Goal: Transaction & Acquisition: Obtain resource

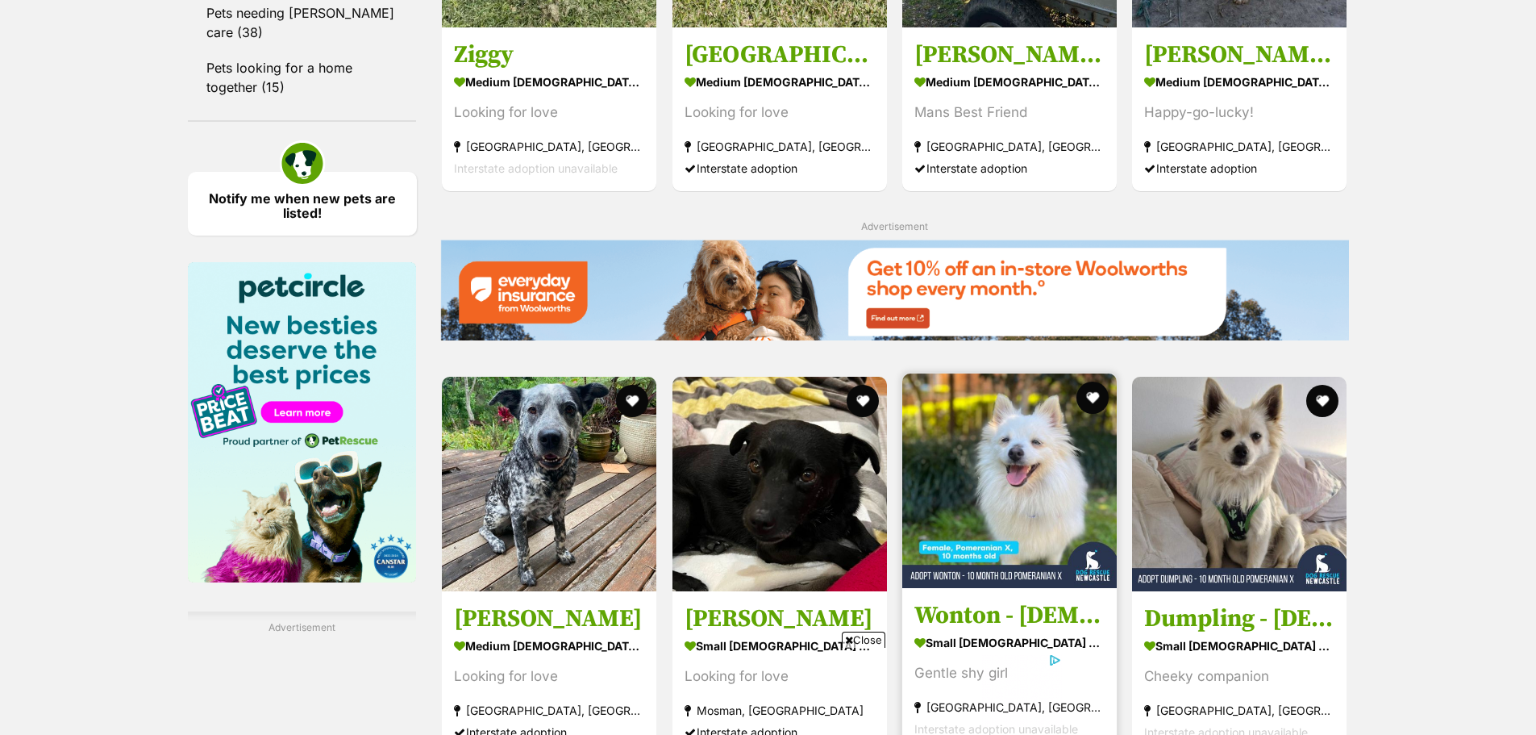
click at [993, 464] on img at bounding box center [1009, 480] width 215 height 215
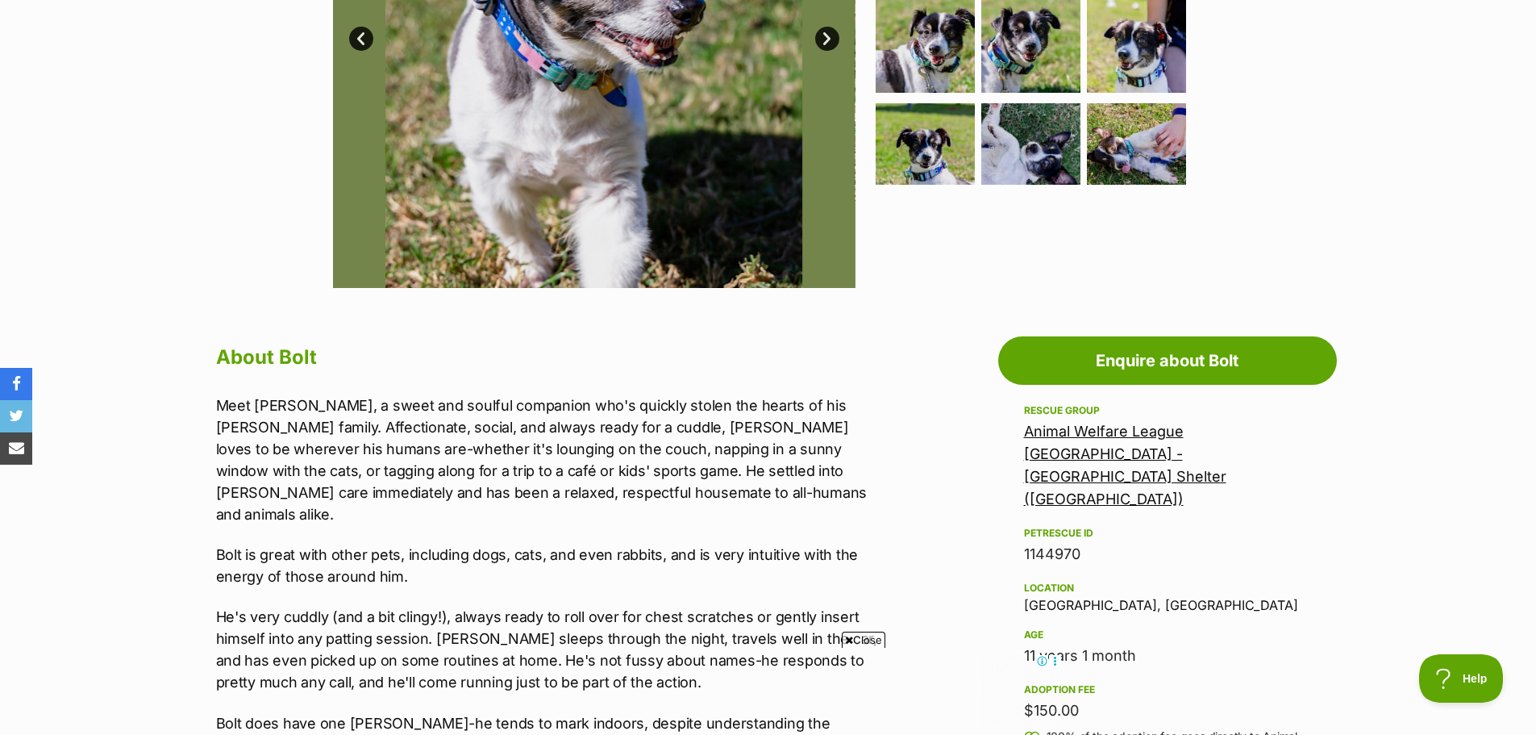
scroll to position [645, 0]
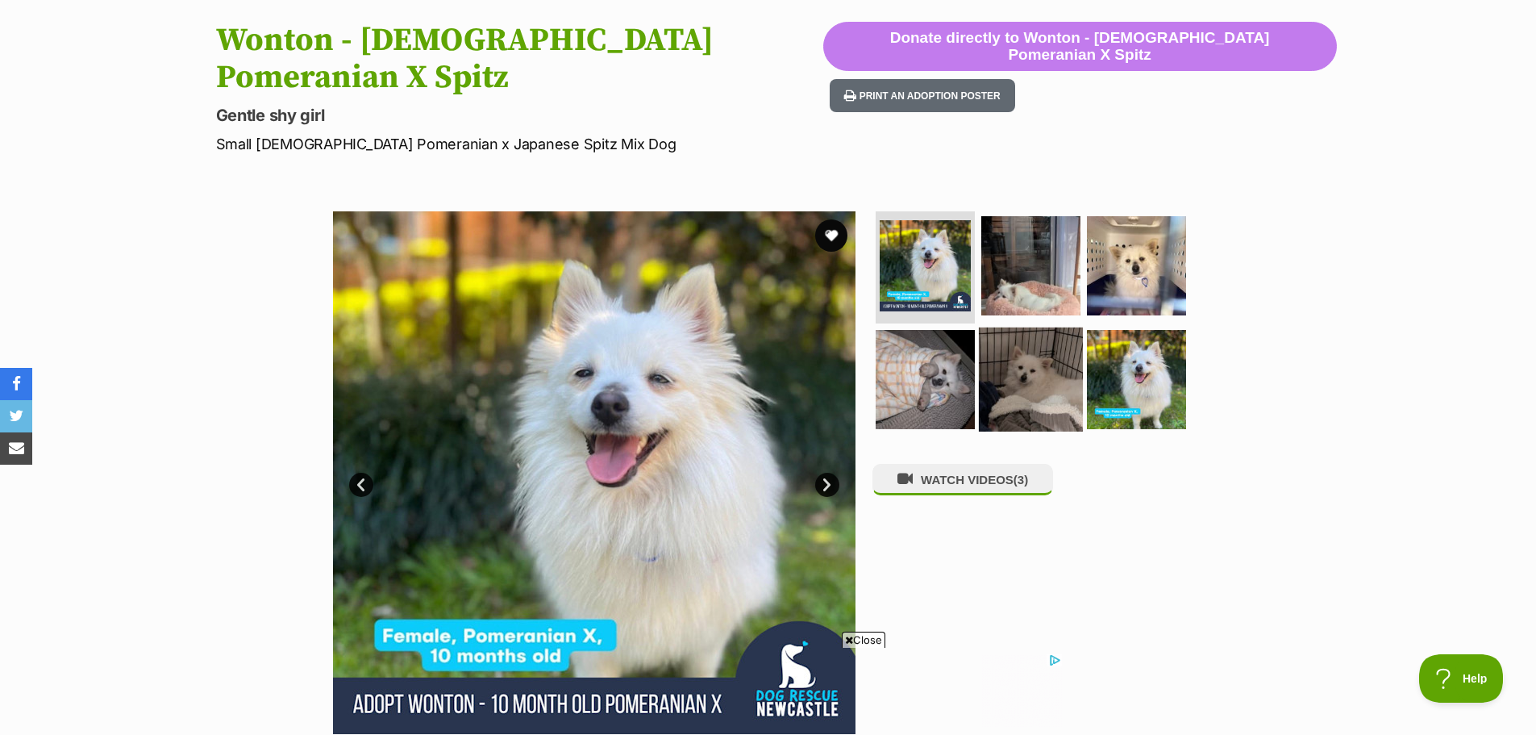
click at [1051, 331] on img at bounding box center [1031, 379] width 104 height 104
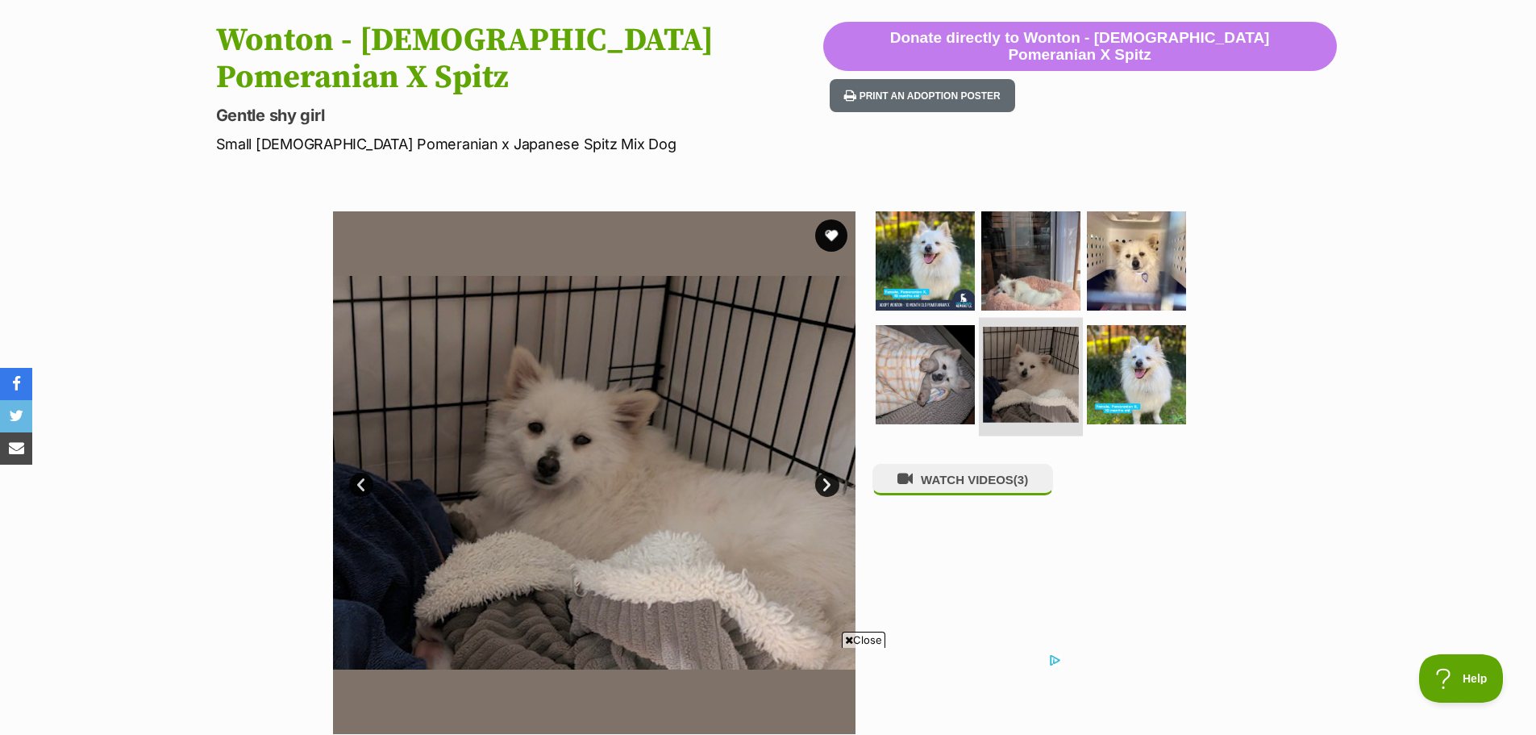
click at [980, 348] on li at bounding box center [1031, 377] width 104 height 119
click at [918, 348] on img at bounding box center [925, 375] width 104 height 104
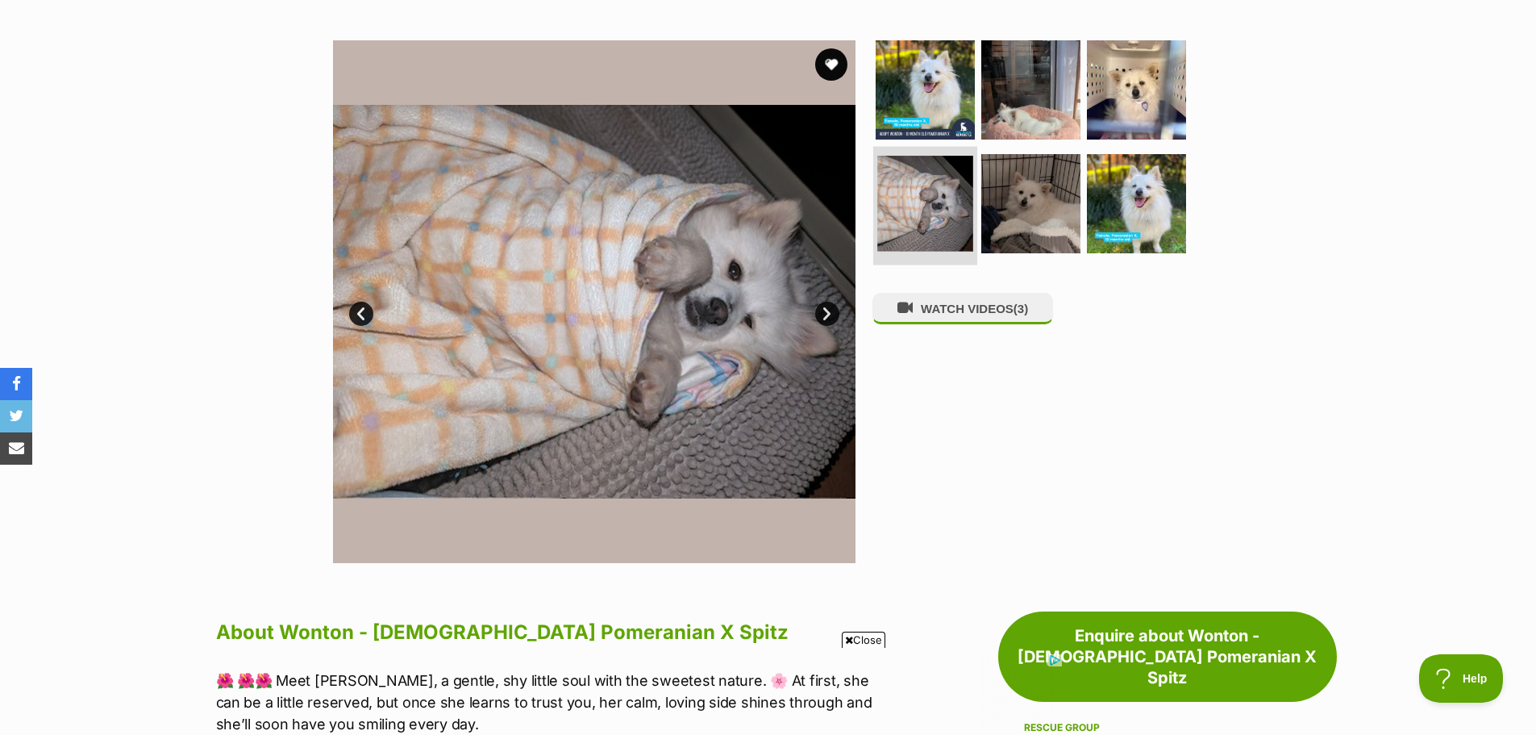
scroll to position [807, 0]
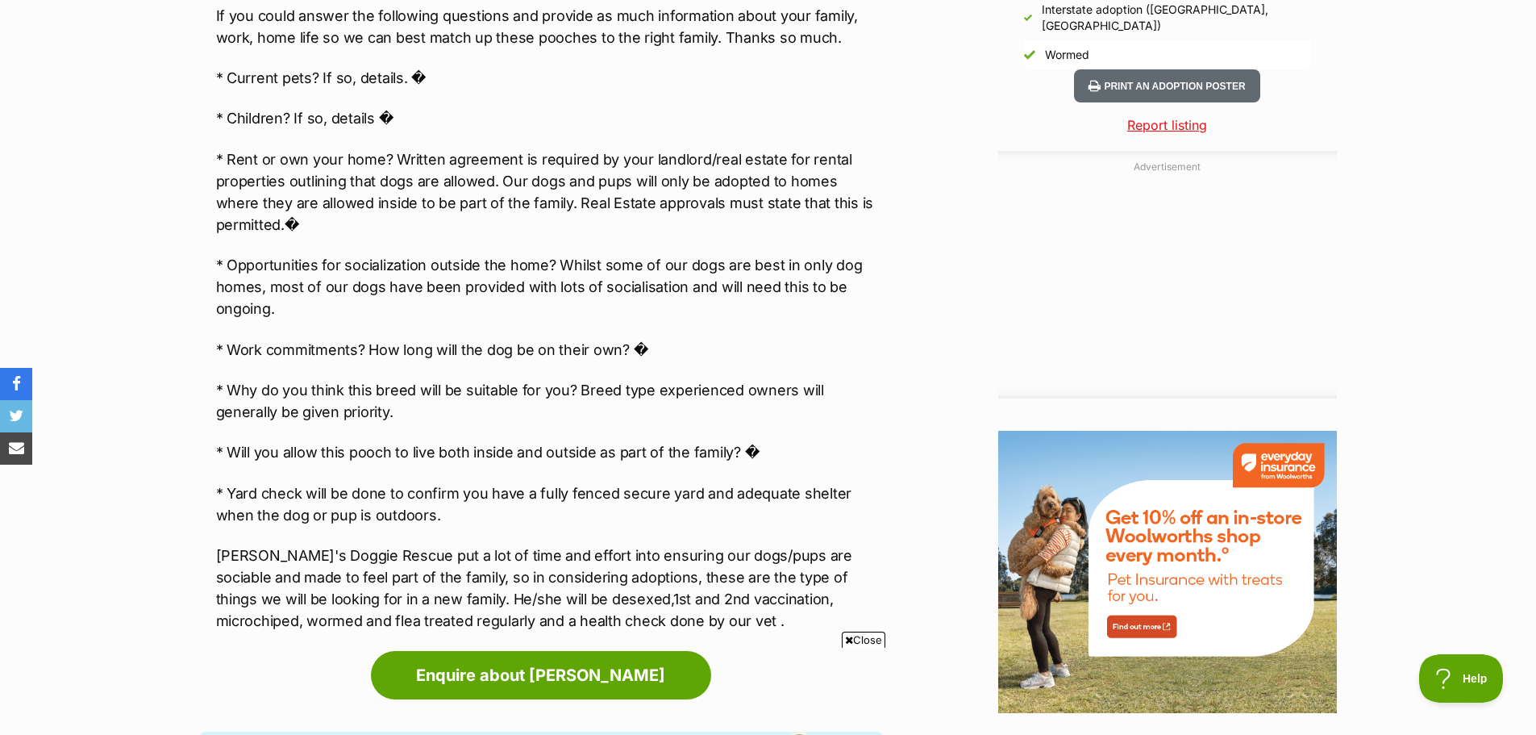
scroll to position [1532, 0]
